Goal: Task Accomplishment & Management: Use online tool/utility

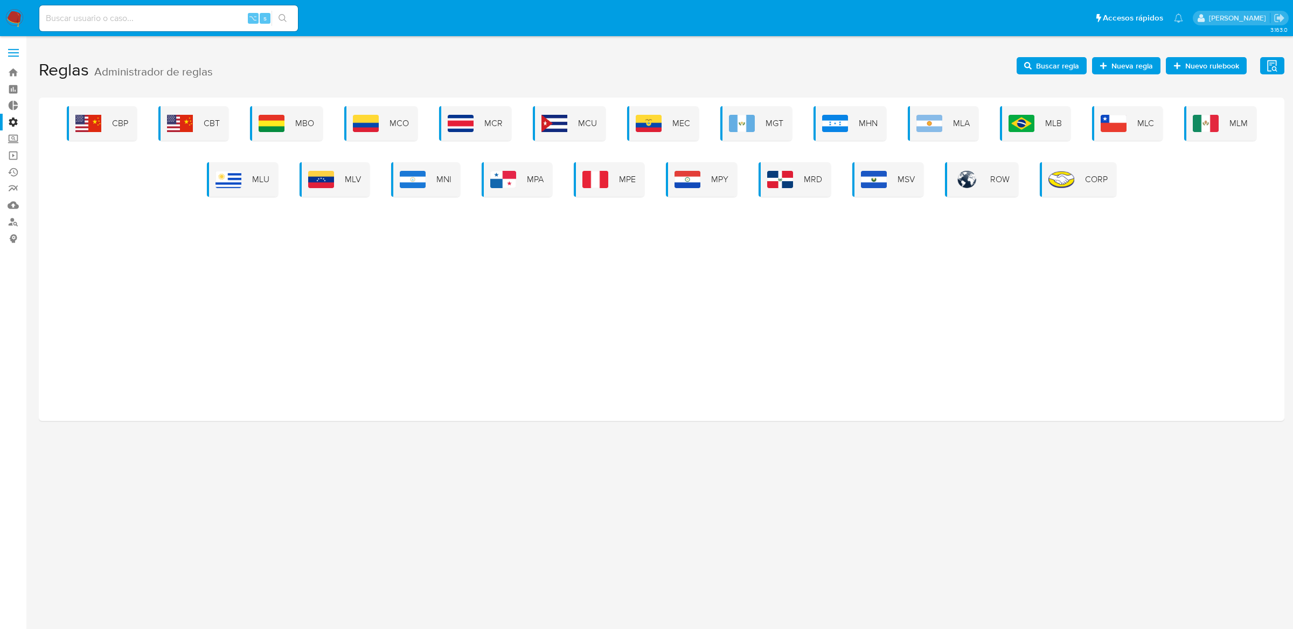
click at [424, 124] on div "CBP CBT MBO MCO MCR MCU MEC MGT MHN MLA MLB MLC MLM MLU MLV MNI MPA MPE MPY MRD…" at bounding box center [661, 151] width 1229 height 91
click at [402, 124] on span "MCO" at bounding box center [399, 123] width 19 height 12
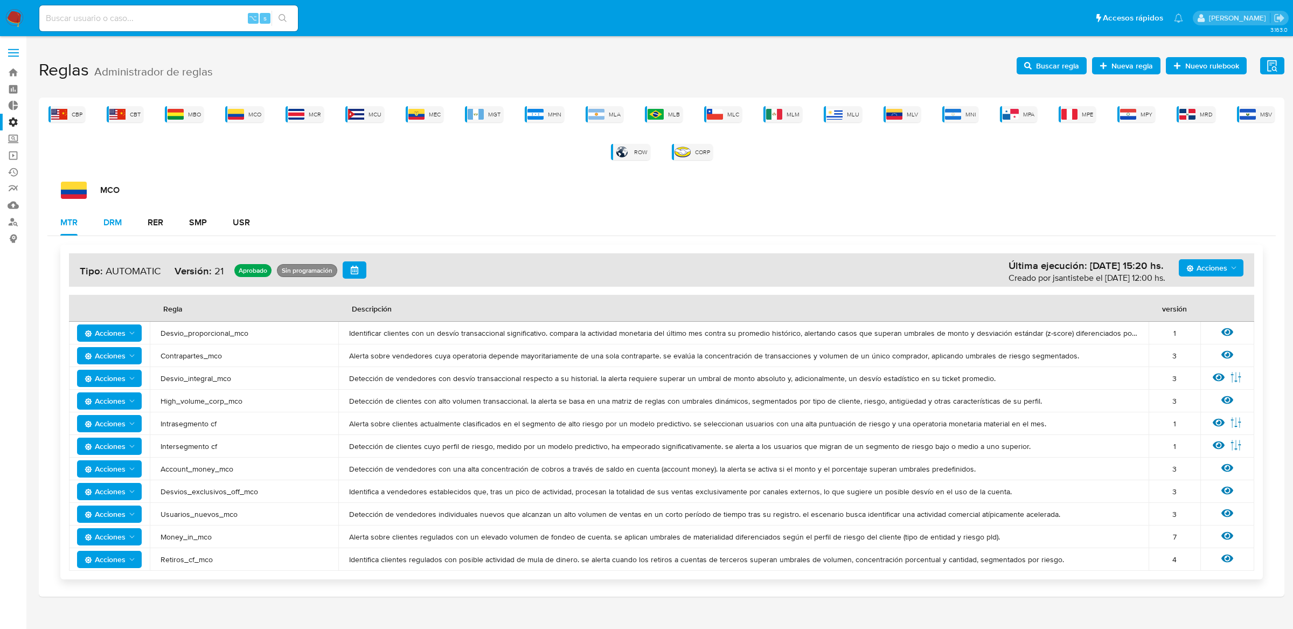
click at [112, 218] on div "DRM" at bounding box center [112, 222] width 18 height 9
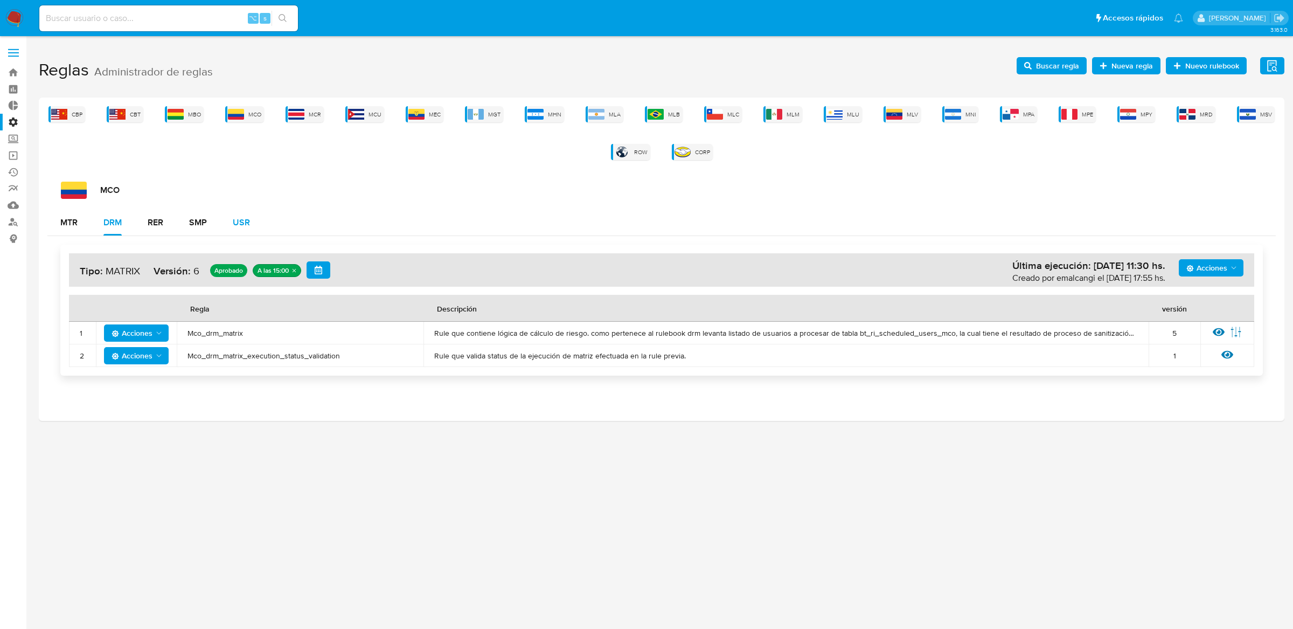
click at [238, 223] on div "USR" at bounding box center [241, 222] width 17 height 9
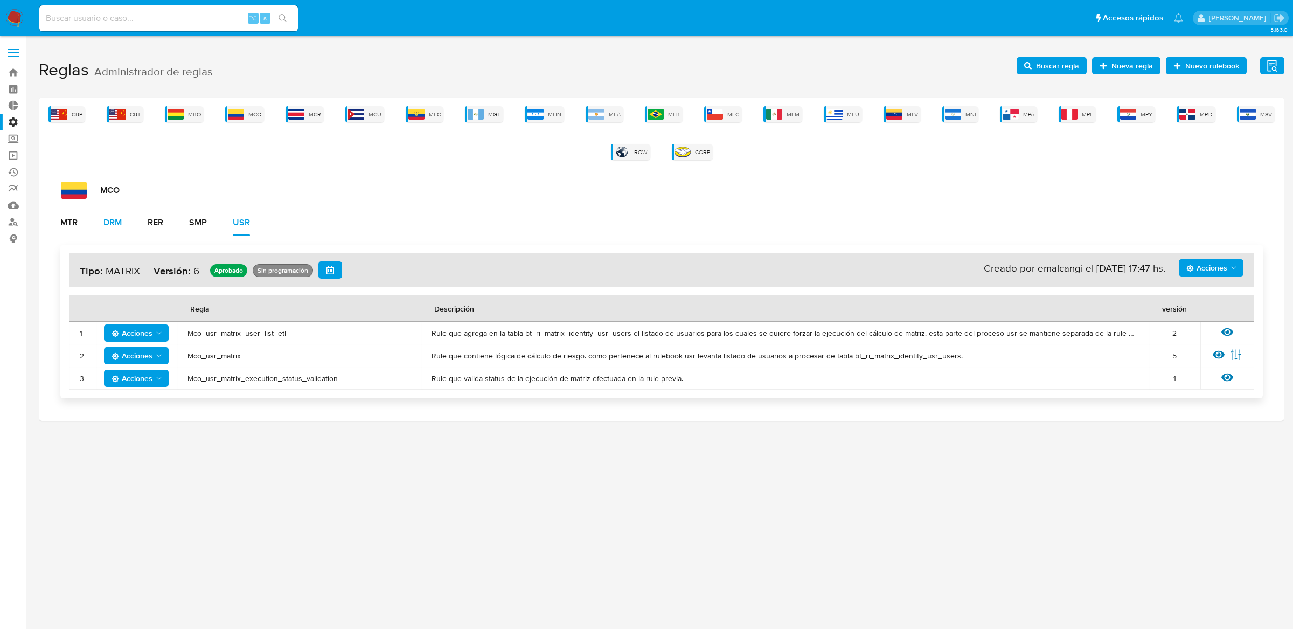
click at [128, 222] on button "DRM" at bounding box center [113, 223] width 44 height 26
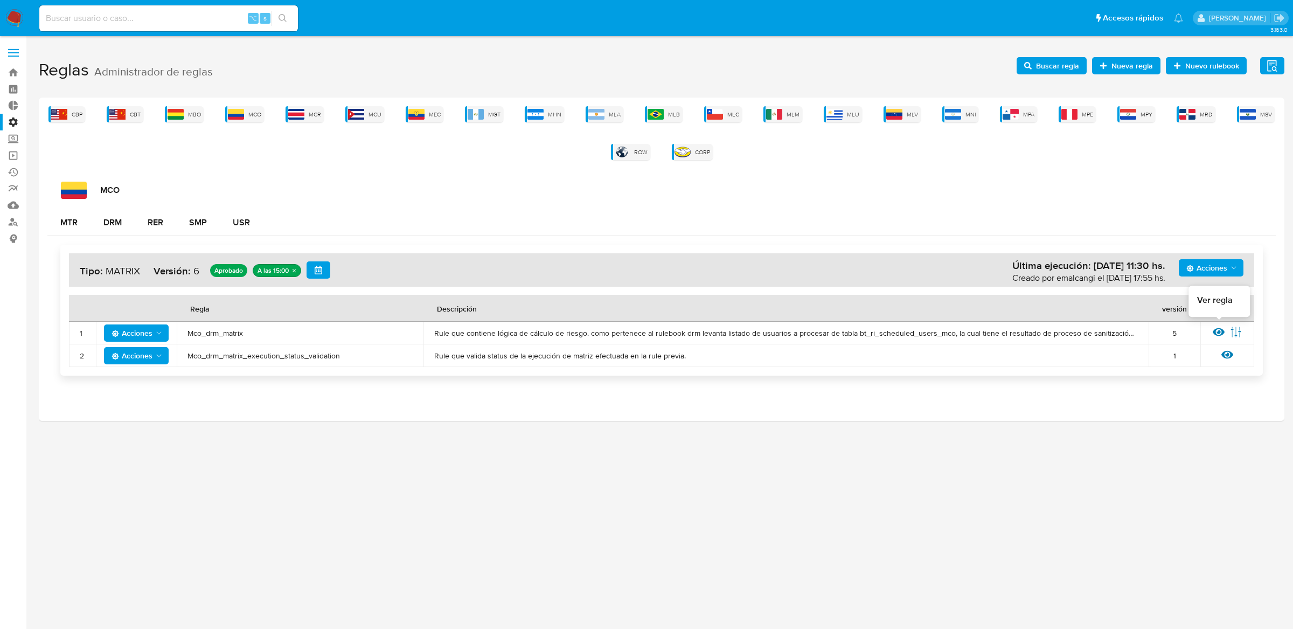
click at [1216, 328] on icon at bounding box center [1219, 332] width 12 height 12
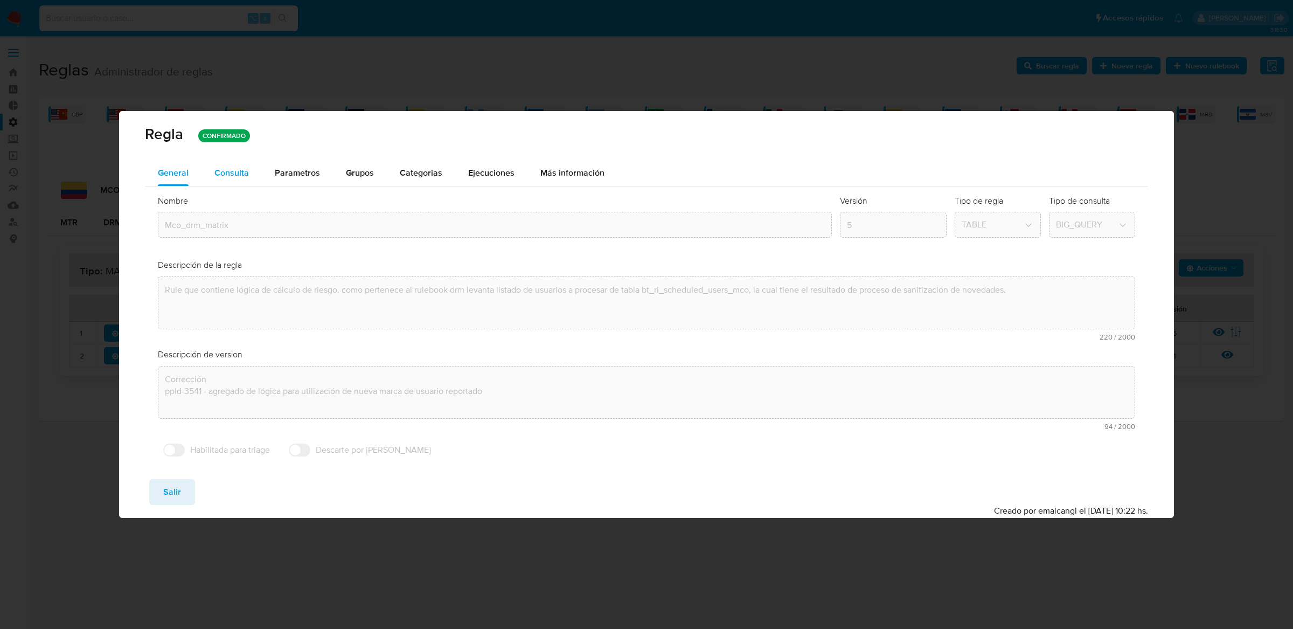
click at [253, 169] on button "Consulta" at bounding box center [232, 173] width 60 height 26
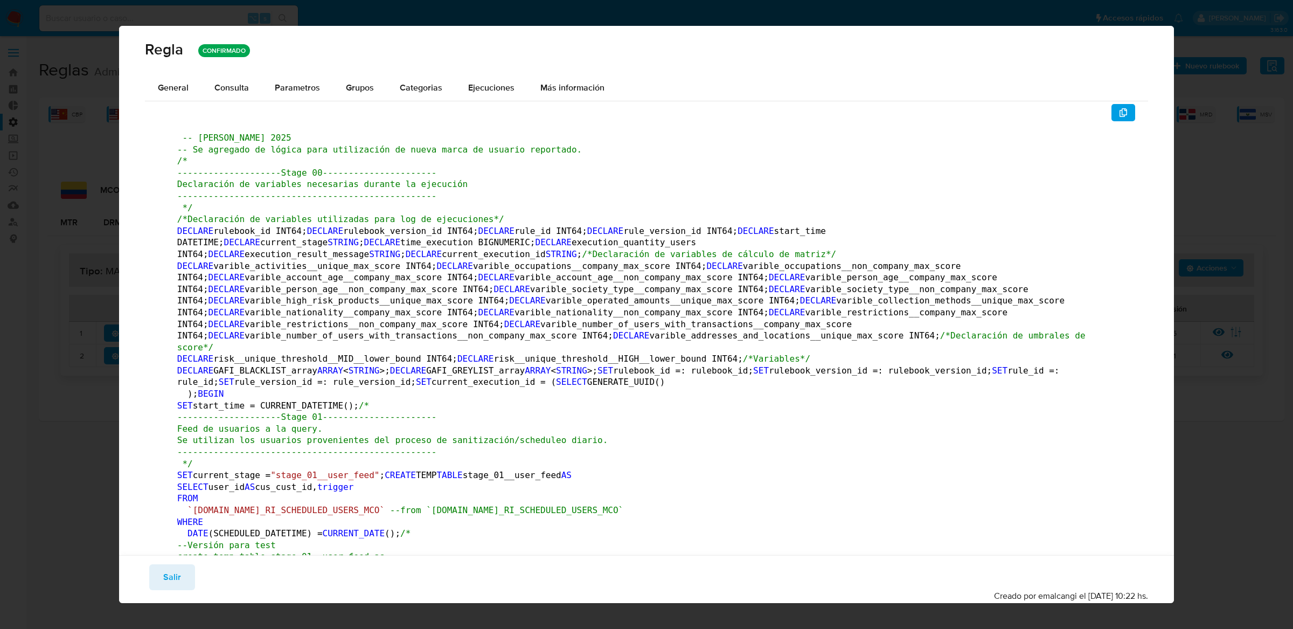
click at [186, 96] on div "General" at bounding box center [173, 88] width 31 height 26
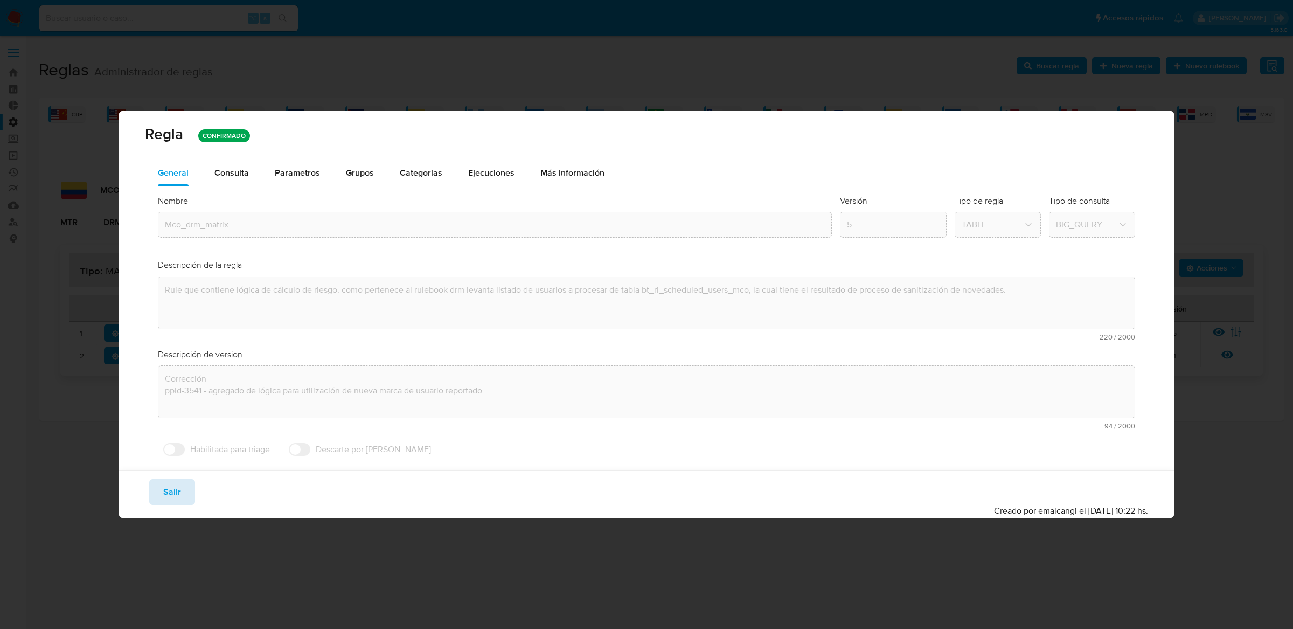
click at [167, 488] on span "Salir" at bounding box center [172, 492] width 18 height 24
type input "1"
